Goal: Obtain resource: Download file/media

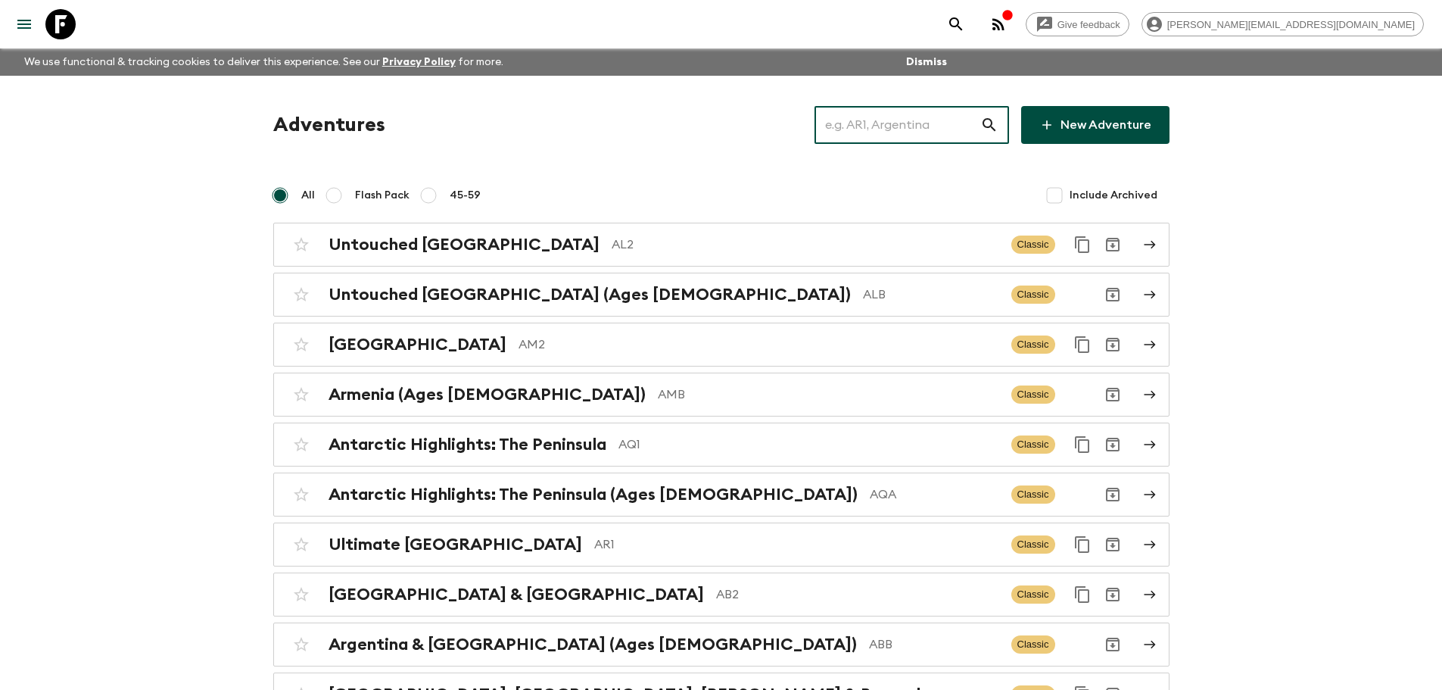
click at [913, 136] on input "text" at bounding box center [898, 125] width 166 height 42
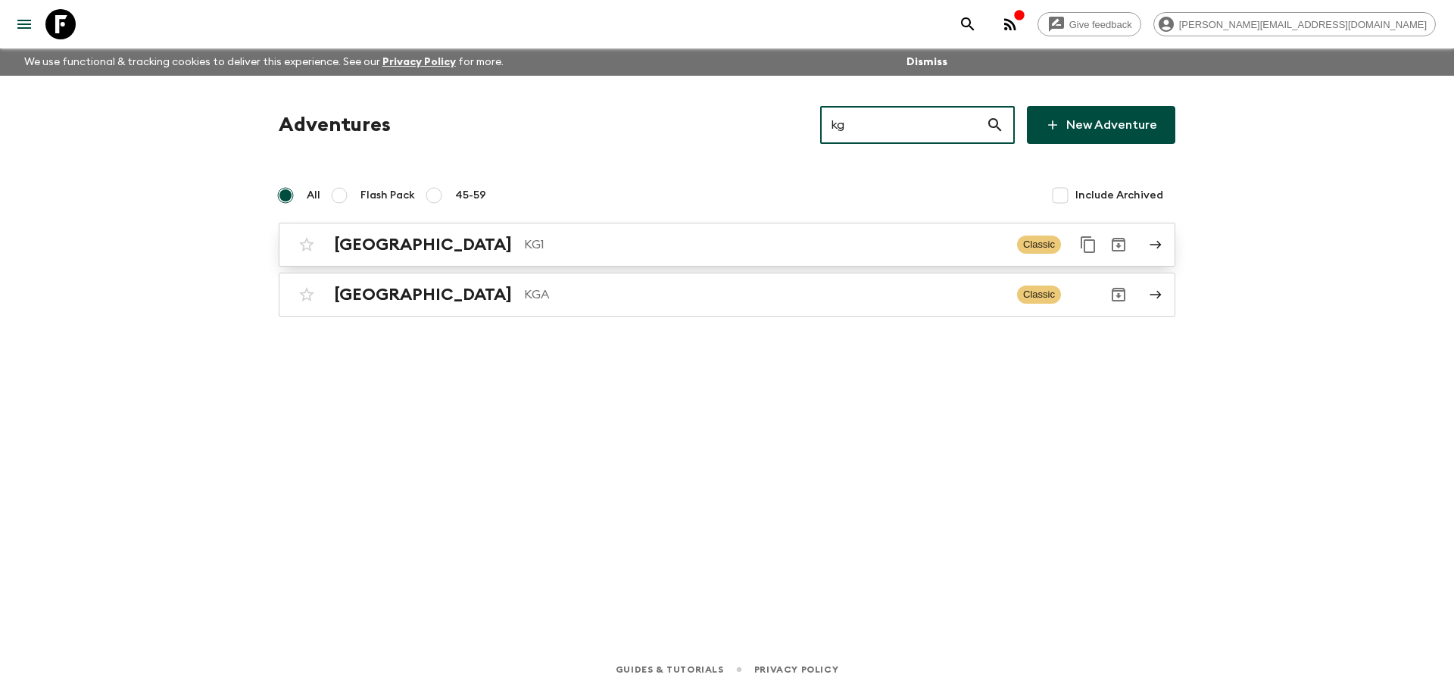
type input "kg"
click at [524, 252] on p "KG1" at bounding box center [764, 244] width 481 height 18
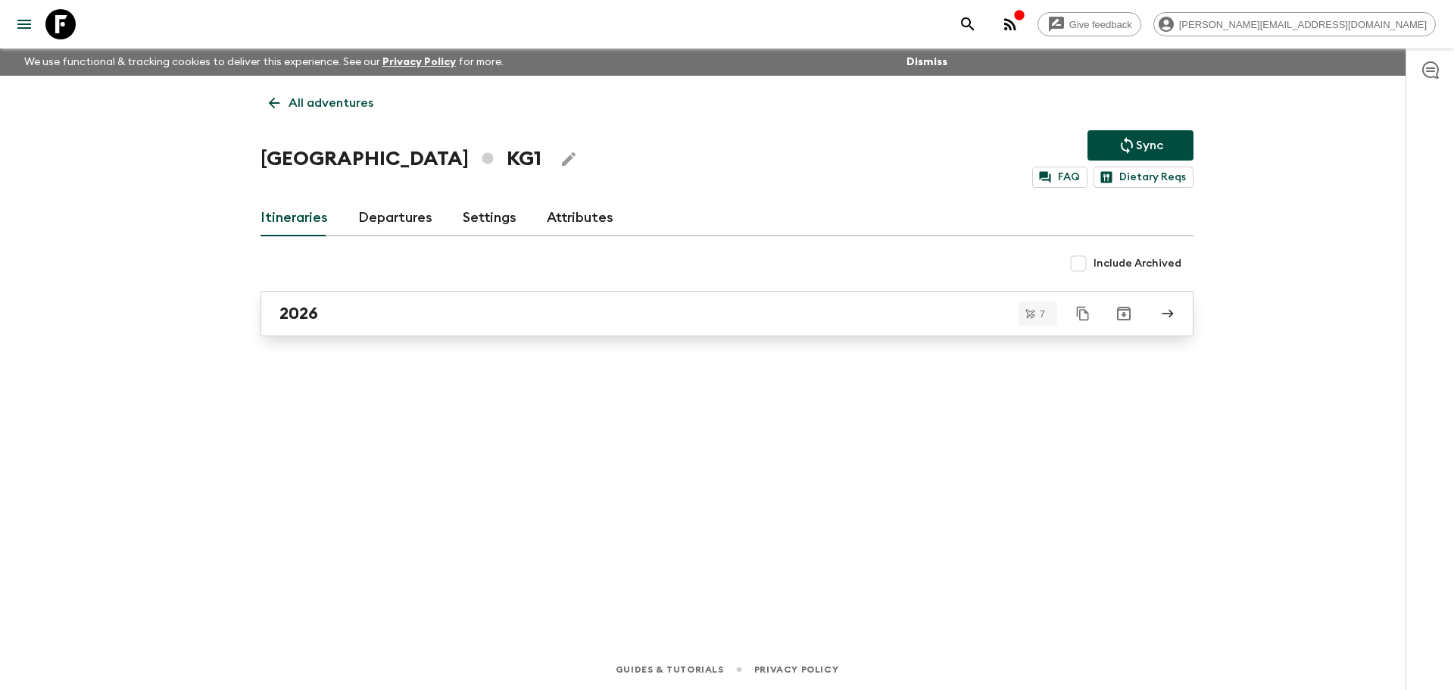
click at [303, 311] on h2 "2026" at bounding box center [298, 314] width 39 height 20
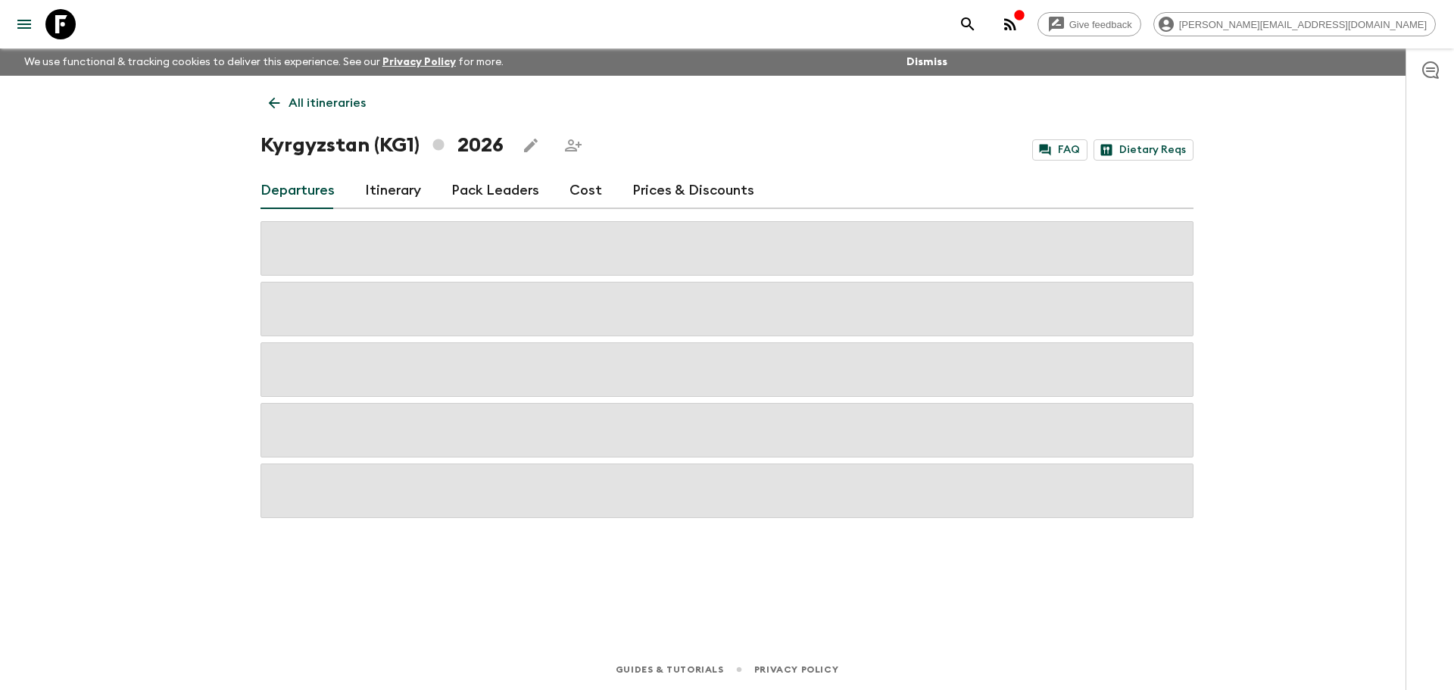
click at [593, 184] on div "Departures Itinerary Pack Leaders Cost Prices & Discounts" at bounding box center [726, 191] width 933 height 36
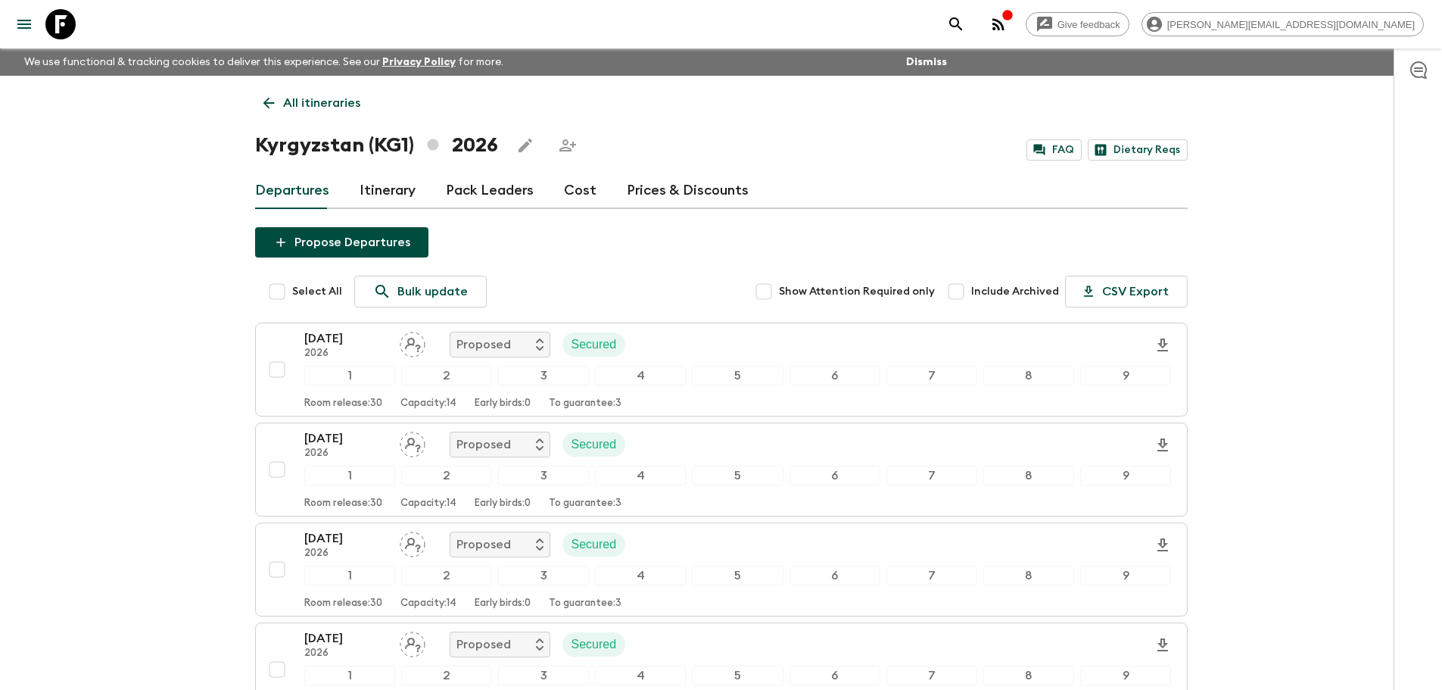
click at [567, 191] on link "Cost" at bounding box center [580, 191] width 33 height 36
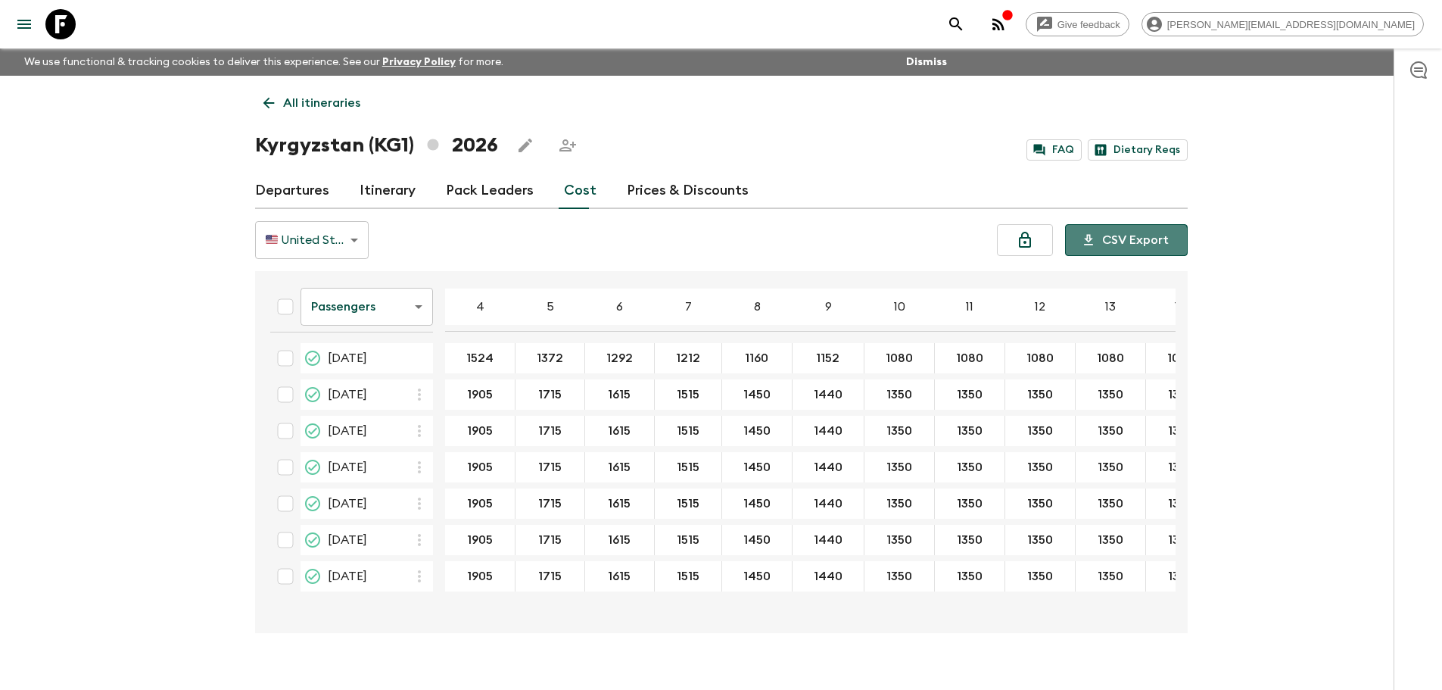
click at [1113, 247] on button "CSV Export" at bounding box center [1126, 240] width 123 height 32
